Goal: Task Accomplishment & Management: Use online tool/utility

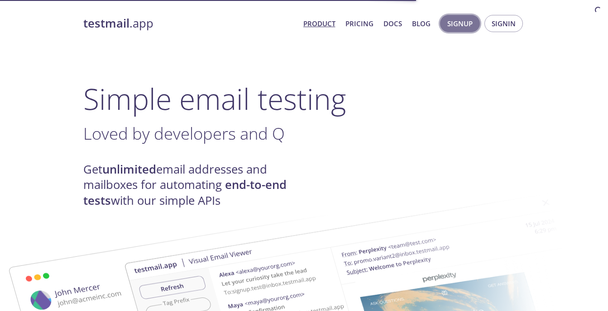
click at [465, 24] on span "Signup" at bounding box center [459, 24] width 25 height 12
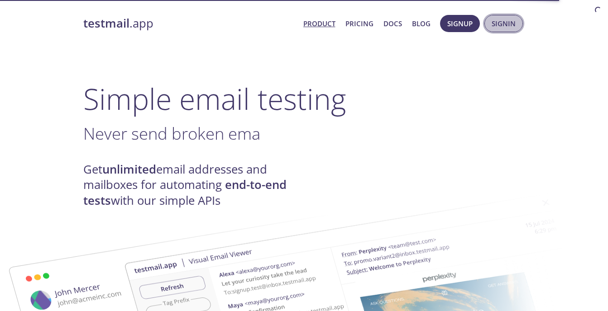
click at [504, 31] on button "Signin" at bounding box center [503, 23] width 38 height 17
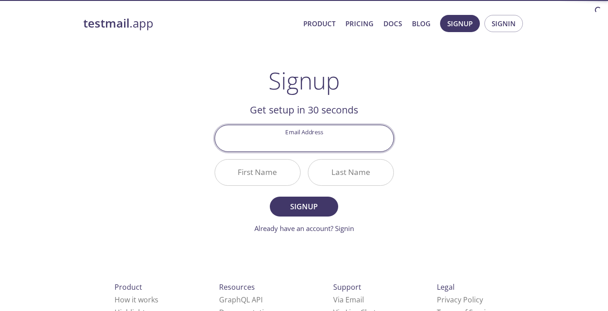
click at [300, 138] on input "Email Address" at bounding box center [304, 138] width 178 height 26
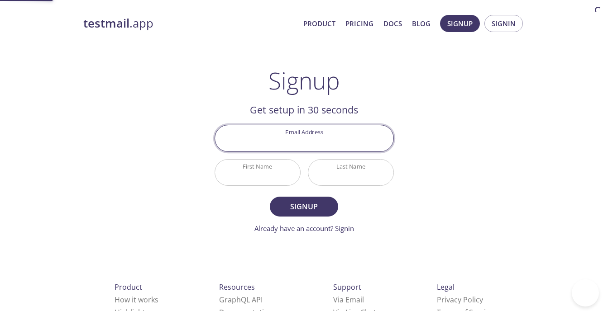
type input "[EMAIL_ADDRESS][DOMAIN_NAME]"
type input "Abhay"
type input "Gayakvad"
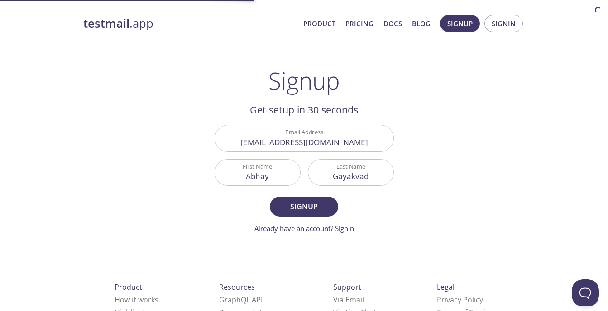
click at [465, 160] on div "testmail .app Product Pricing Docs Blog Signup Signin Signup Get setup in 30 se…" at bounding box center [303, 216] width 463 height 415
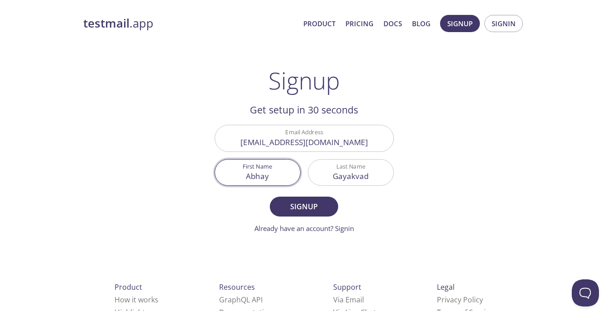
drag, startPoint x: 271, startPoint y: 176, endPoint x: 213, endPoint y: 174, distance: 57.9
click at [213, 174] on div "First Name Abhay" at bounding box center [257, 173] width 93 height 34
click at [517, 176] on div "testmail .app Product Pricing Docs Blog Signup Signin Signup Get setup in 30 se…" at bounding box center [303, 216] width 463 height 415
click at [466, 25] on span "Signup" at bounding box center [459, 24] width 25 height 12
click at [507, 25] on span "Signin" at bounding box center [503, 24] width 24 height 12
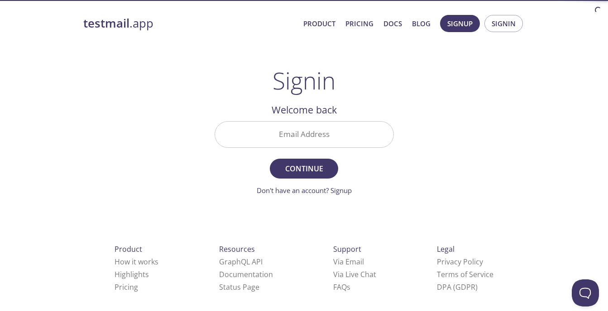
click at [289, 141] on input "Email Address" at bounding box center [304, 135] width 178 height 26
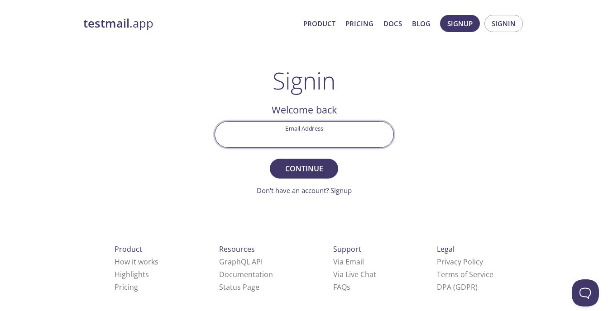
type input "[EMAIL_ADDRESS][DOMAIN_NAME]"
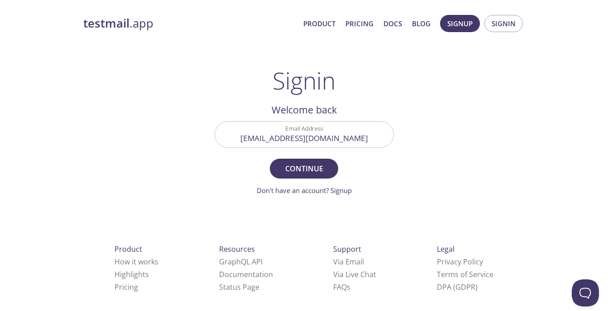
click at [422, 176] on div "testmail .app Product Pricing Docs Blog Signup Signin Signin Welcome back Email…" at bounding box center [303, 197] width 463 height 377
click at [277, 171] on button "Continue" at bounding box center [304, 169] width 68 height 20
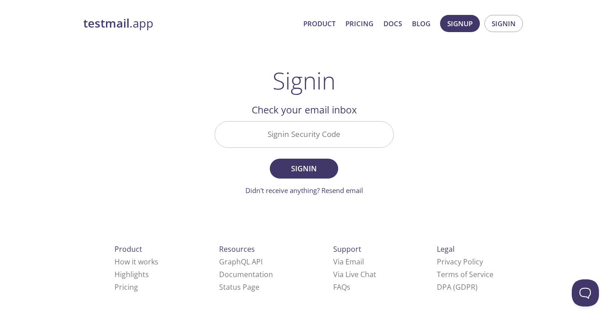
click at [318, 135] on input "Signin Security Code" at bounding box center [304, 135] width 178 height 26
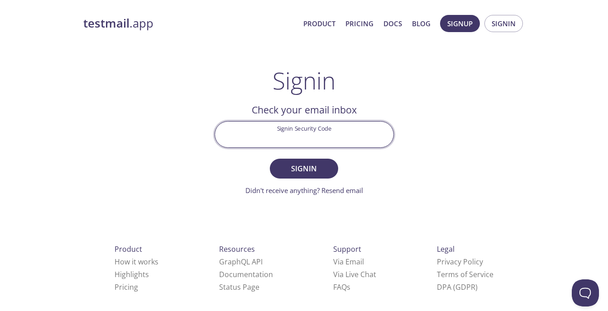
paste input "L45FJ48"
type input "L45FJ48"
click at [313, 160] on button "Signin" at bounding box center [304, 169] width 68 height 20
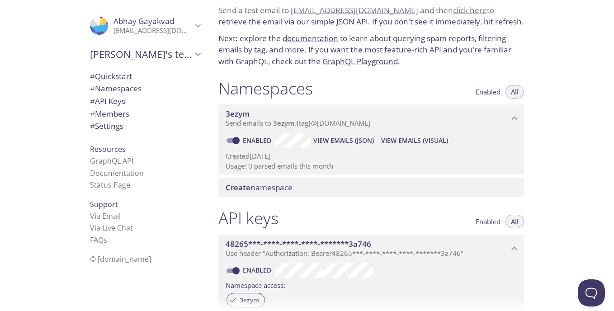
scroll to position [90, 0]
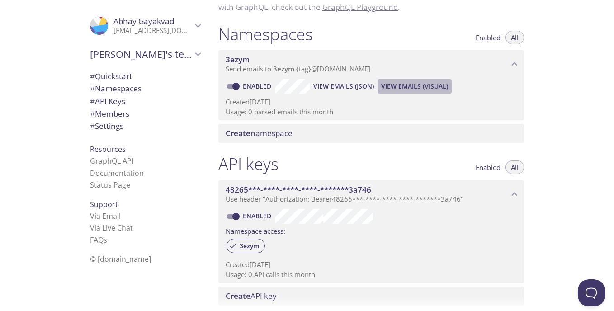
click at [418, 82] on span "View Emails (Visual)" at bounding box center [414, 86] width 67 height 11
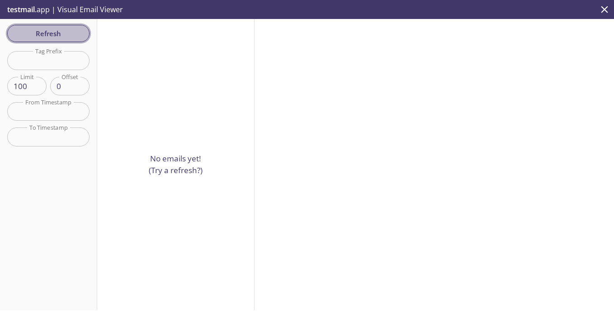
click at [50, 36] on span "Refresh" at bounding box center [48, 34] width 68 height 12
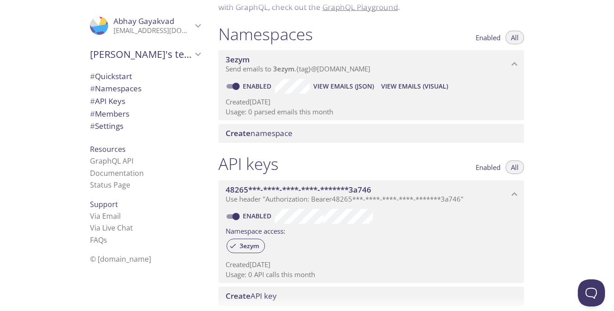
click at [249, 135] on span "Create" at bounding box center [238, 133] width 25 height 10
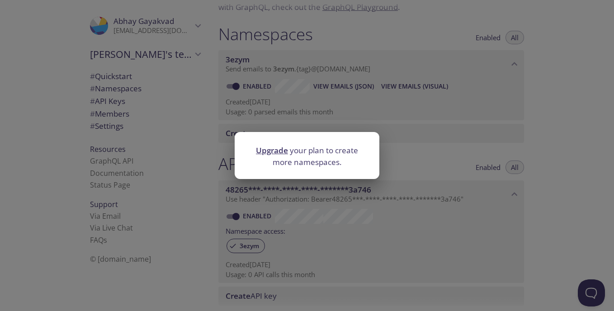
click at [447, 161] on div "Upgrade your plan to create more namespaces." at bounding box center [307, 155] width 614 height 311
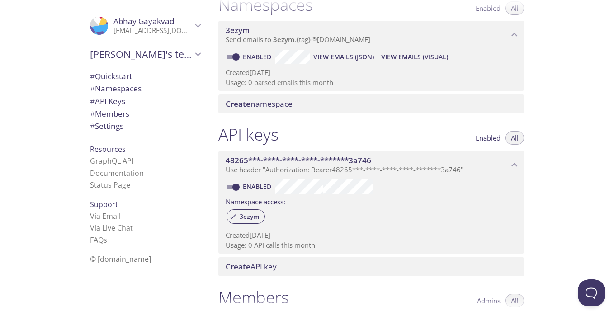
scroll to position [136, 0]
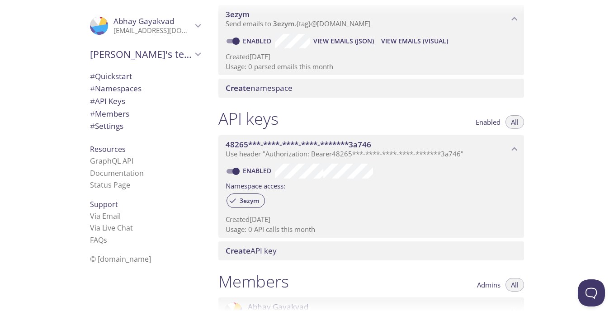
click at [342, 37] on span "View Emails (JSON)" at bounding box center [344, 41] width 61 height 11
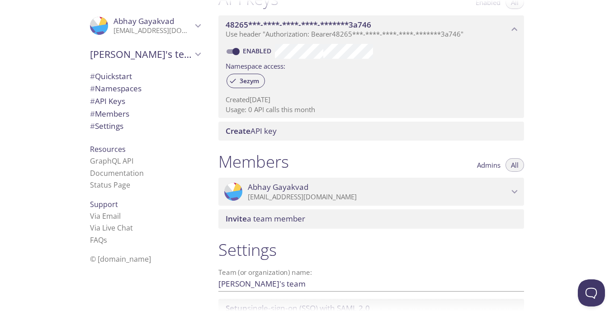
scroll to position [271, 0]
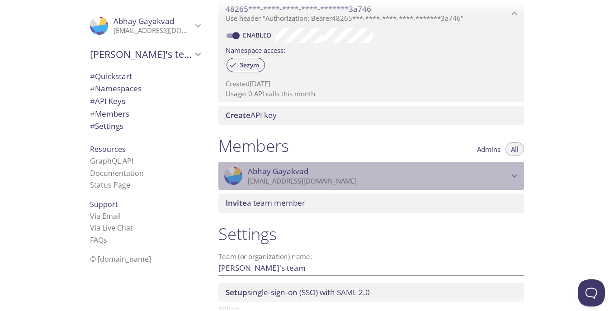
click at [507, 180] on p "[EMAIL_ADDRESS][DOMAIN_NAME]" at bounding box center [378, 181] width 261 height 9
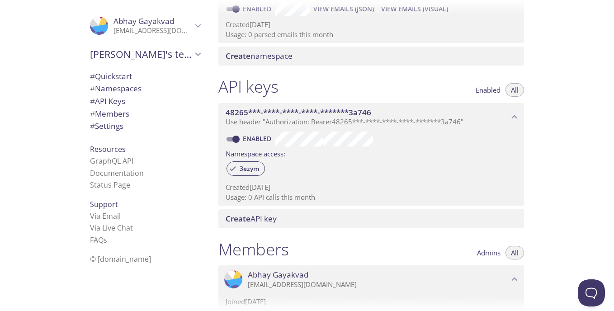
scroll to position [0, 0]
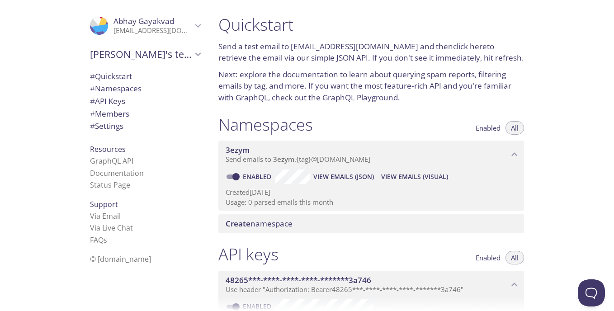
click at [394, 173] on span "View Emails (Visual)" at bounding box center [414, 176] width 67 height 11
drag, startPoint x: 273, startPoint y: 159, endPoint x: 528, endPoint y: 150, distance: 255.8
click at [528, 150] on div "Namespaces Enabled All 3ezym Send emails to 3ezym . {tag} @inbox.testmail.app E…" at bounding box center [371, 174] width 320 height 130
drag, startPoint x: 290, startPoint y: 45, endPoint x: 404, endPoint y: 47, distance: 113.6
click at [404, 47] on p "Send a test email to 3ezym.test@inbox.testmail.app and then click here to retri…" at bounding box center [372, 52] width 306 height 23
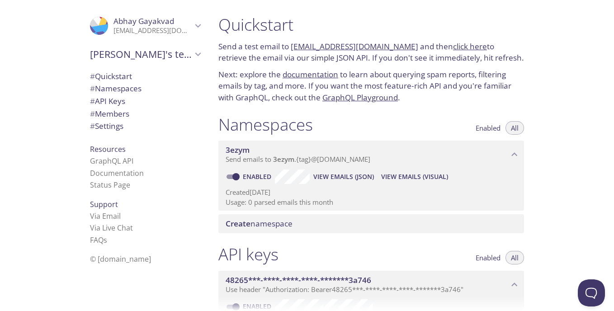
copy p "[EMAIL_ADDRESS][DOMAIN_NAME]"
click at [562, 95] on div "Quickstart Send a test email to 3ezym.test@inbox.testmail.app and then click he…" at bounding box center [412, 155] width 403 height 311
click at [406, 180] on span "View Emails (Visual)" at bounding box center [414, 176] width 67 height 11
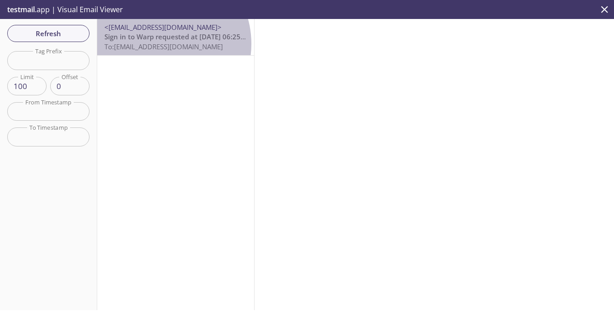
click at [158, 44] on span "To: 3ezym.test@inbox.testmail.app" at bounding box center [164, 46] width 119 height 9
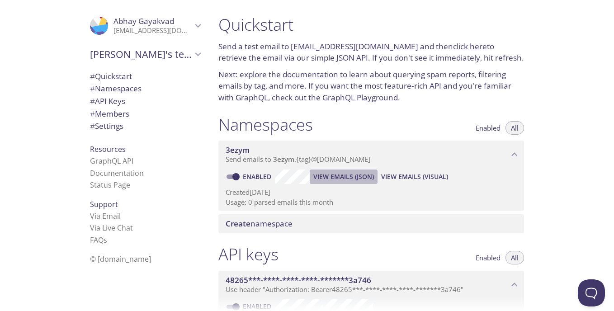
click at [331, 179] on span "View Emails (JSON)" at bounding box center [344, 176] width 61 height 11
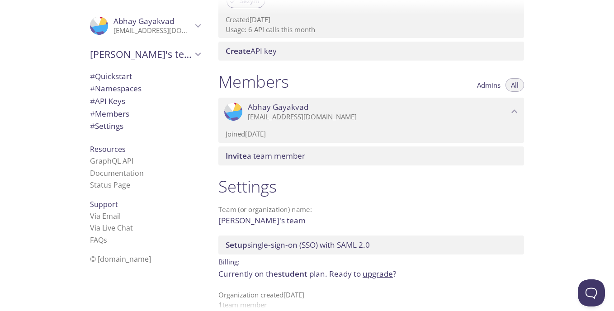
scroll to position [349, 0]
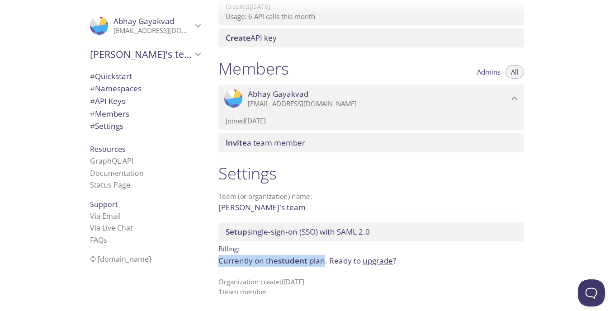
drag, startPoint x: 219, startPoint y: 263, endPoint x: 327, endPoint y: 266, distance: 108.2
click at [327, 266] on p "Currently on the student plan. Ready to upgrade ?" at bounding box center [372, 261] width 306 height 12
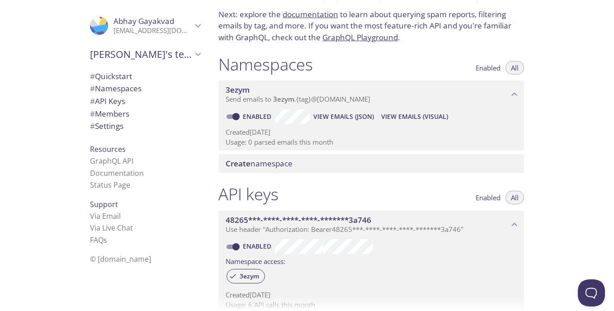
scroll to position [0, 0]
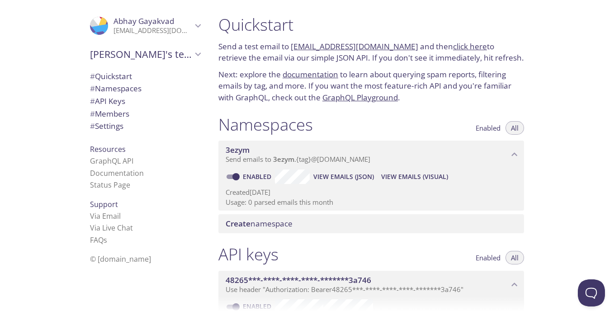
click at [577, 204] on div "Quickstart Send a test email to 3ezym.test@inbox.testmail.app and then click he…" at bounding box center [412, 155] width 403 height 311
click at [578, 125] on div "Quickstart Send a test email to 3ezym.test@inbox.testmail.app and then click he…" at bounding box center [412, 155] width 403 height 311
click at [357, 179] on span "View Emails (JSON)" at bounding box center [344, 176] width 61 height 11
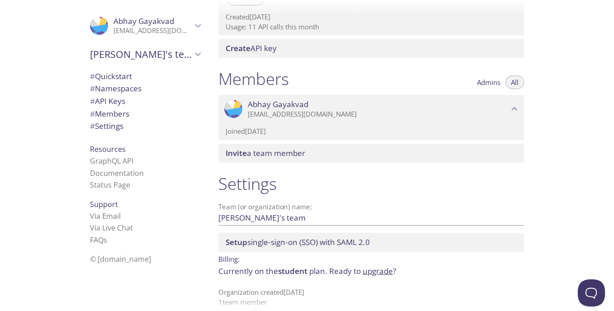
scroll to position [349, 0]
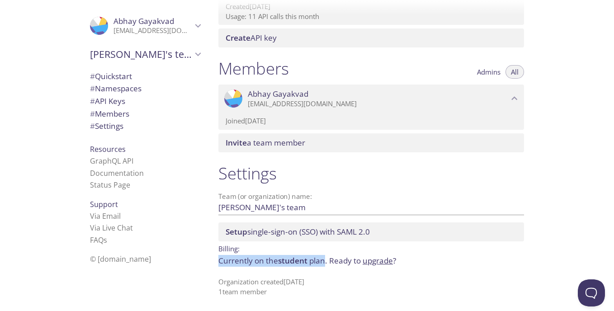
drag, startPoint x: 215, startPoint y: 256, endPoint x: 325, endPoint y: 262, distance: 110.1
click at [325, 262] on div "Settings Team (or organization) name: Abhay's team Save Setup single-sign-on (S…" at bounding box center [371, 230] width 320 height 144
click at [567, 183] on div "Quickstart Send a test email to 3ezym.test@inbox.testmail.app and then click he…" at bounding box center [412, 155] width 403 height 311
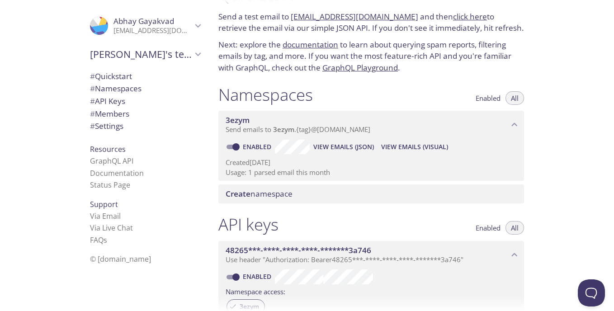
scroll to position [0, 0]
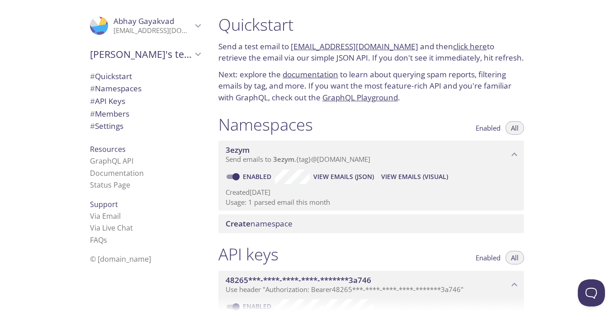
click at [407, 173] on span "View Emails (Visual)" at bounding box center [414, 176] width 67 height 11
click at [335, 177] on span "View Emails (JSON)" at bounding box center [344, 176] width 61 height 11
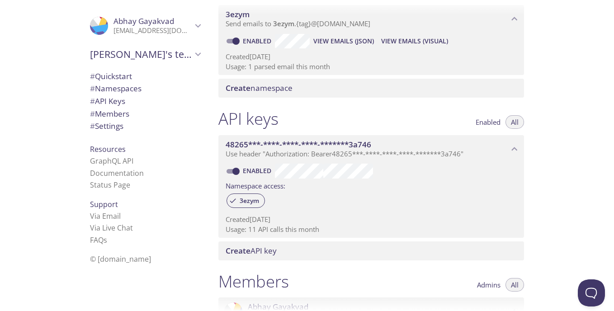
scroll to position [226, 0]
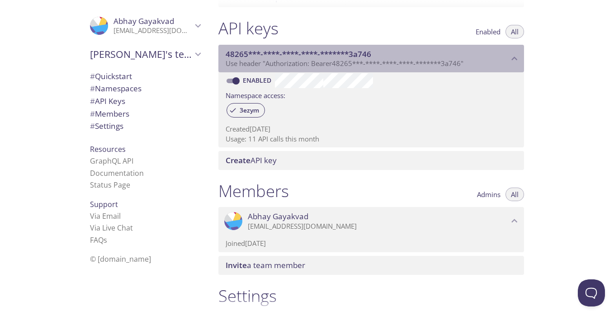
click at [513, 60] on icon "48265***-****-****-****-*******3a746 API key" at bounding box center [515, 59] width 6 height 4
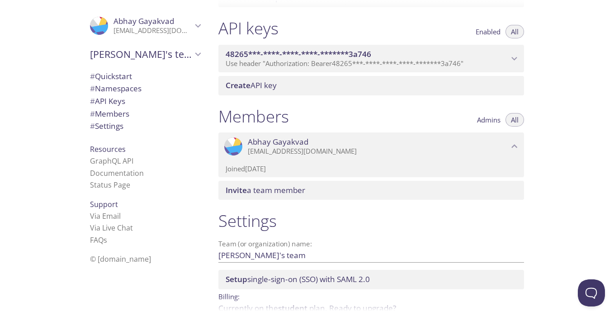
click at [513, 60] on icon "48265***-****-****-****-*******3a746 API key" at bounding box center [515, 59] width 12 height 12
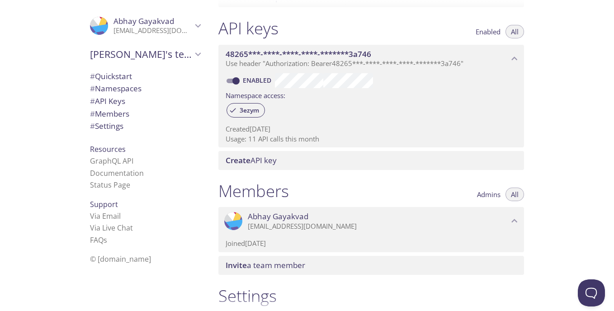
scroll to position [181, 0]
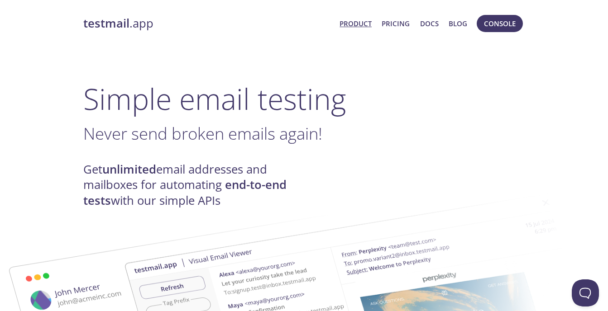
drag, startPoint x: 505, startPoint y: 23, endPoint x: 499, endPoint y: 42, distance: 20.2
click at [505, 23] on span "Console" at bounding box center [500, 24] width 32 height 12
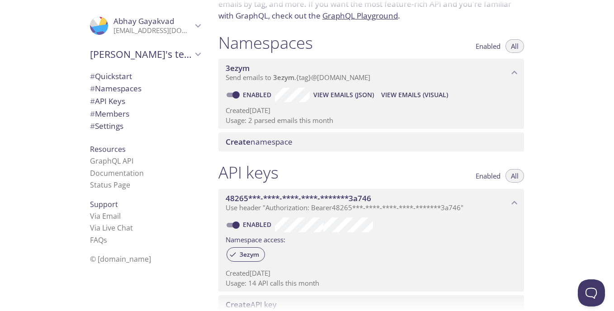
scroll to position [90, 0]
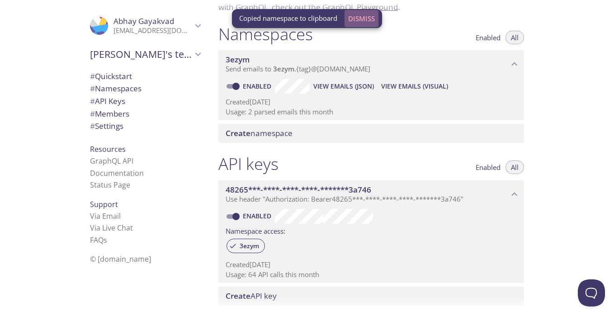
click at [366, 21] on span "Dismiss" at bounding box center [361, 19] width 27 height 12
